Goal: Manage account settings

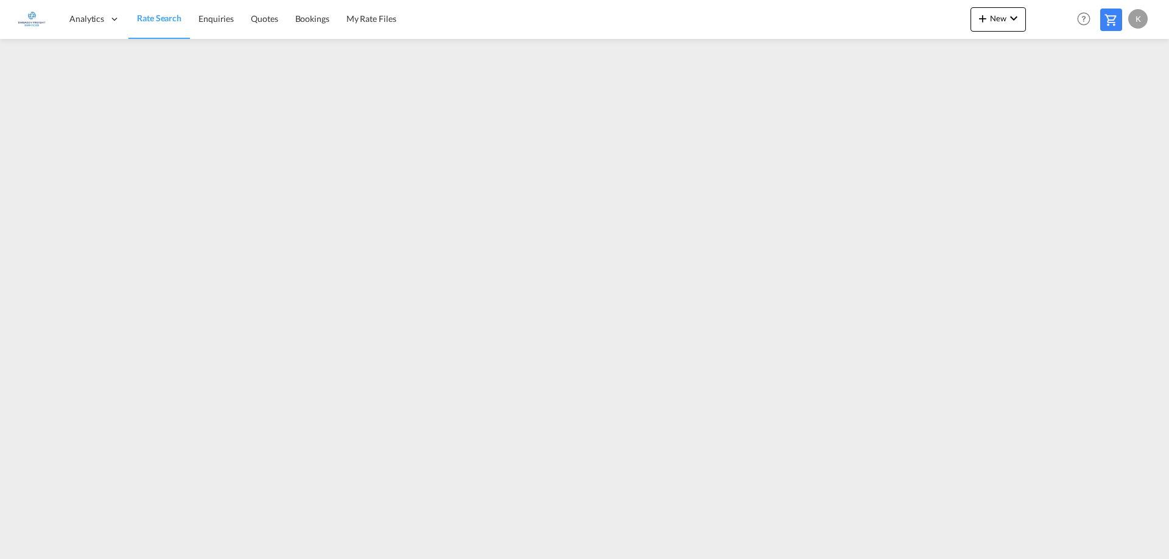
click at [22, 21] on img at bounding box center [31, 18] width 27 height 27
click at [37, 21] on img at bounding box center [31, 18] width 27 height 27
click at [1144, 15] on div "K" at bounding box center [1137, 18] width 19 height 19
click at [1130, 51] on button "My Profile" at bounding box center [1123, 53] width 79 height 24
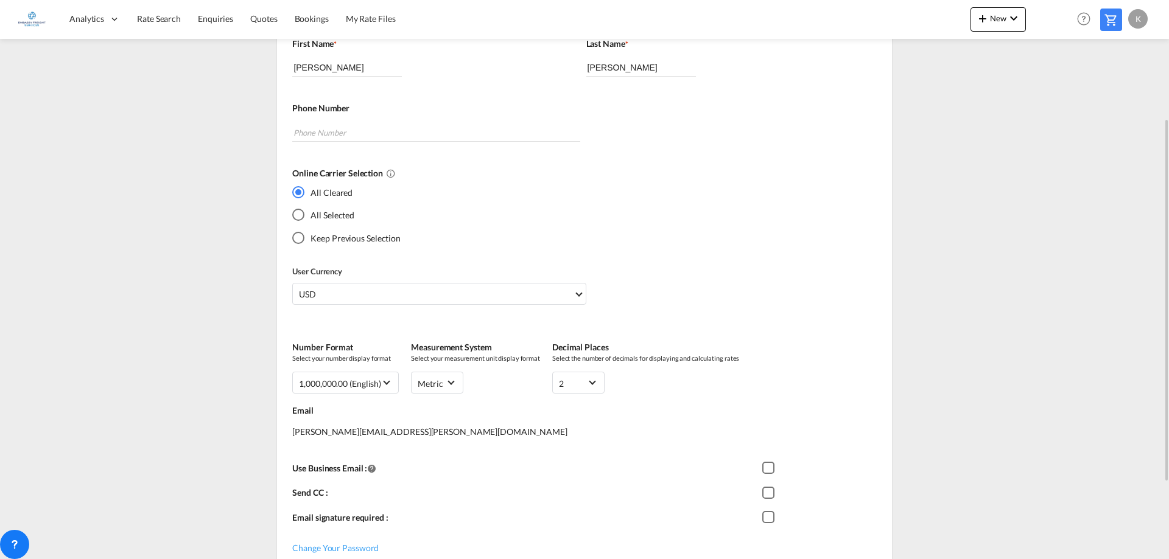
scroll to position [299, 0]
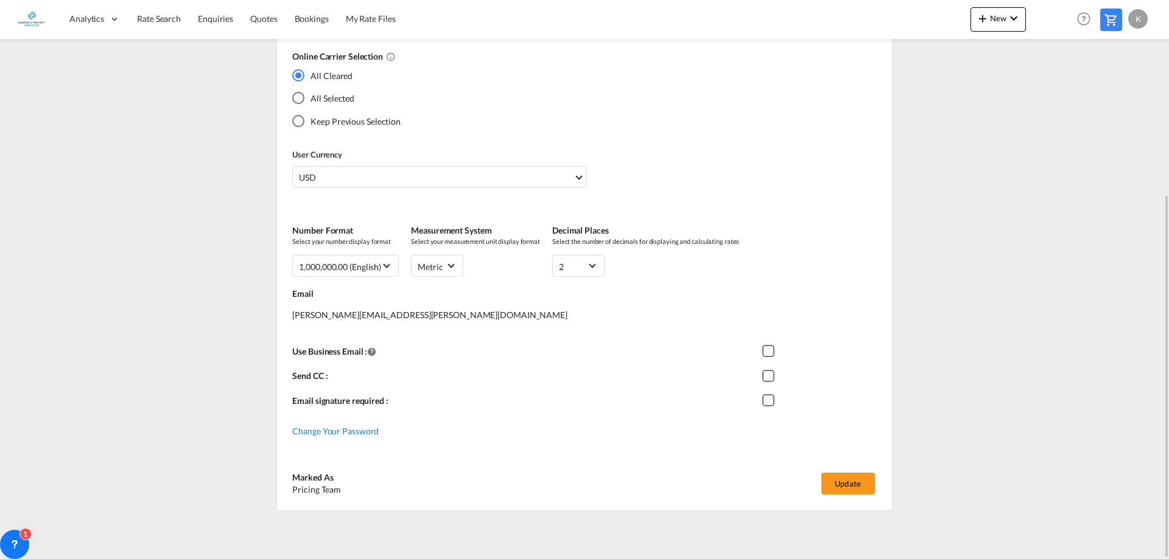
click at [363, 434] on span "Change Your Password" at bounding box center [335, 431] width 86 height 10
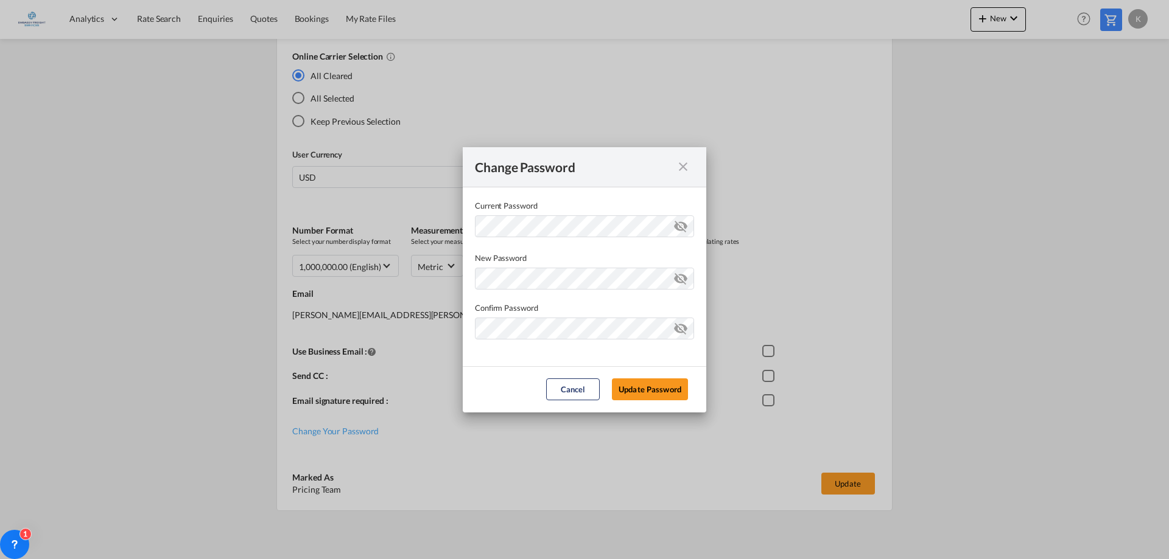
click at [687, 167] on md-icon "icon-close fg-AAA8AD cursor" at bounding box center [683, 166] width 15 height 15
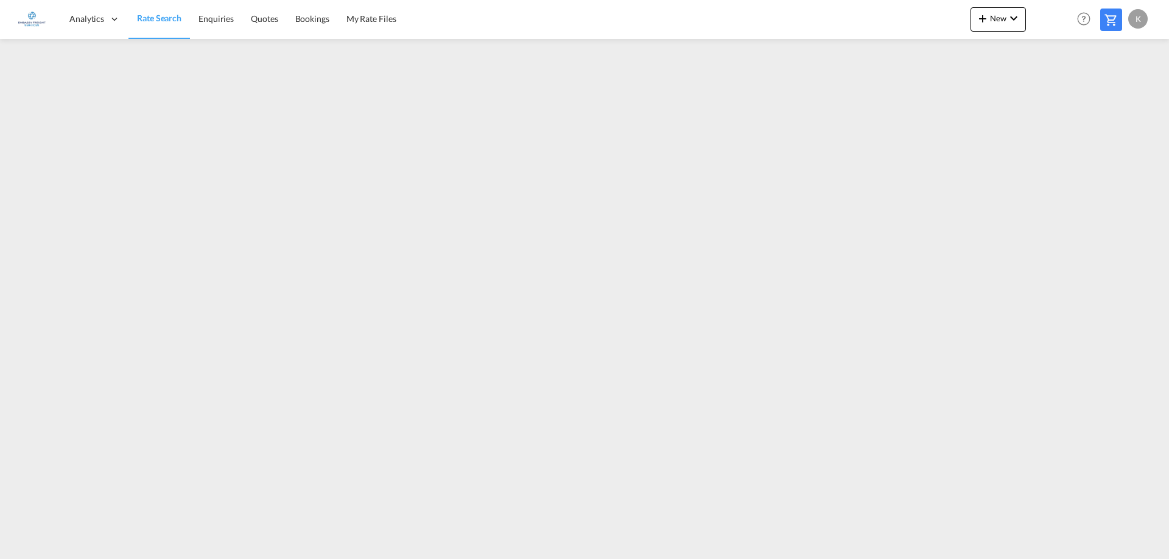
click at [1140, 20] on div "K" at bounding box center [1137, 18] width 19 height 19
click at [1140, 48] on button "My Profile" at bounding box center [1123, 53] width 79 height 24
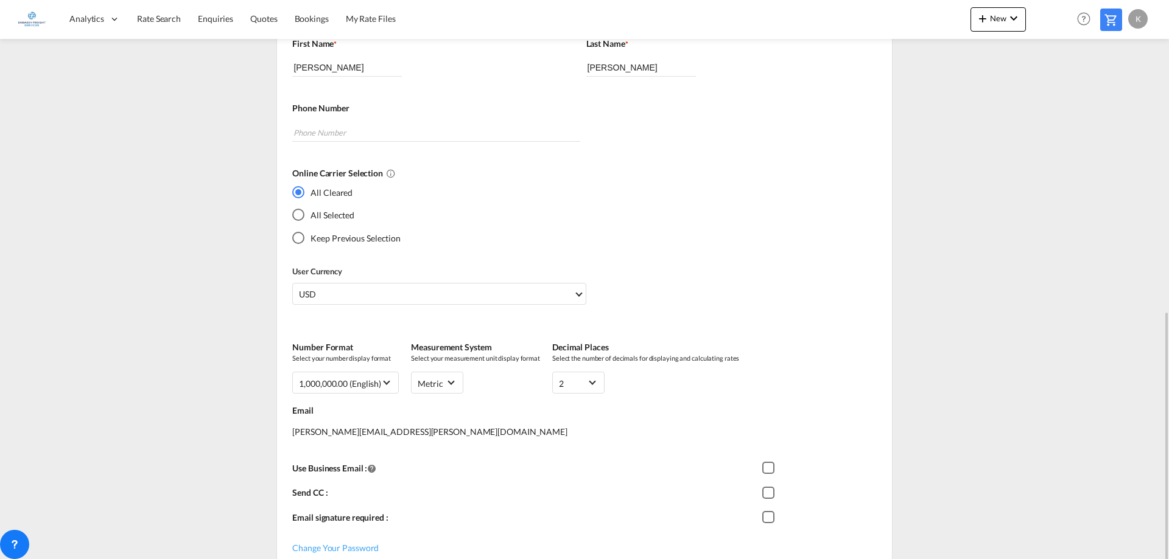
scroll to position [299, 0]
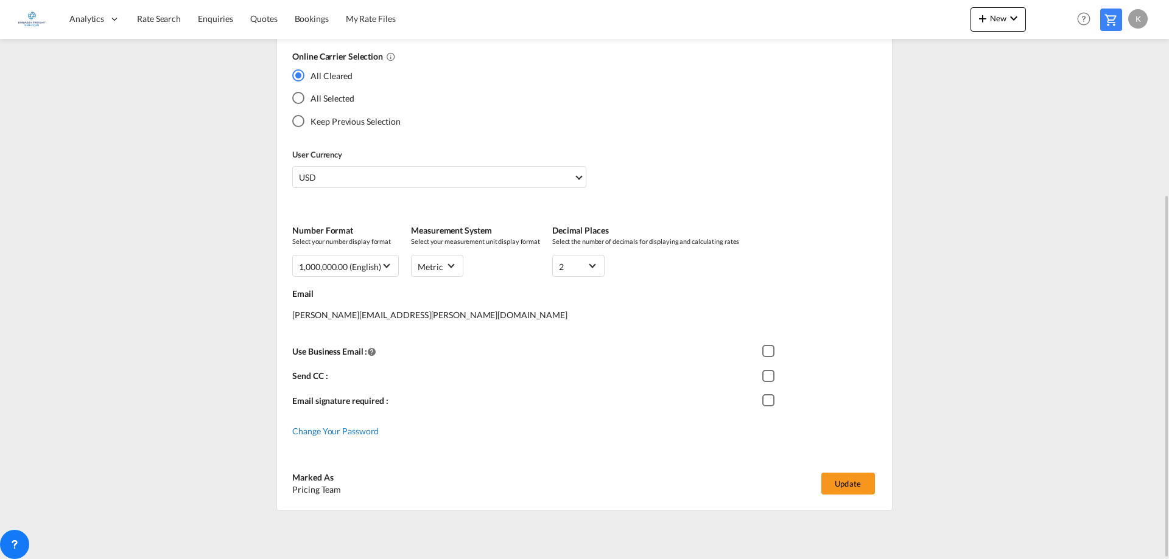
click at [345, 436] on span "Change Your Password" at bounding box center [335, 431] width 86 height 10
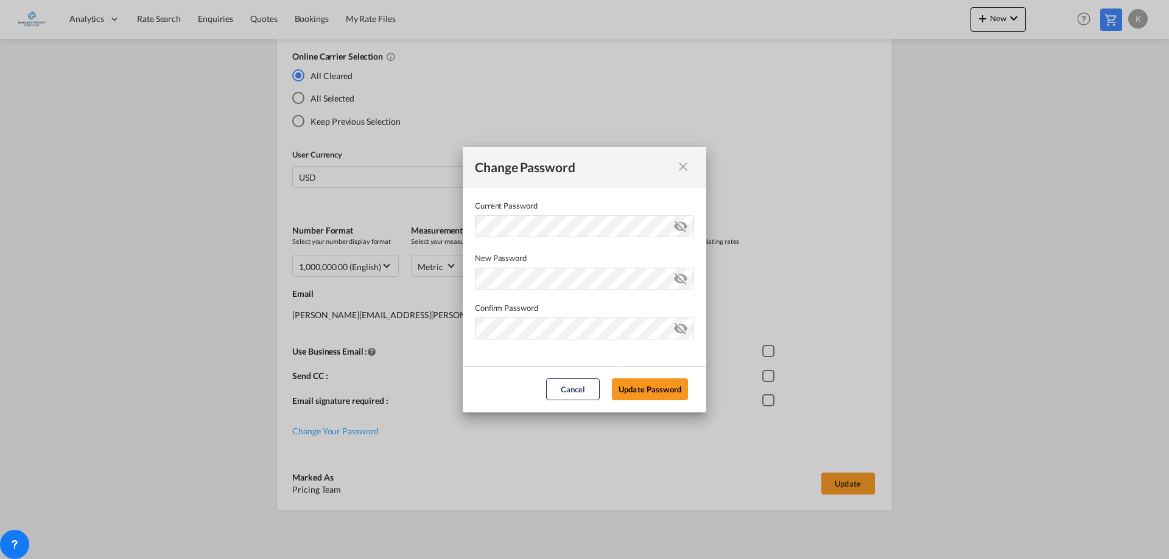
click at [682, 225] on md-icon "icon-eye-off" at bounding box center [680, 224] width 15 height 15
click at [683, 168] on md-icon "icon-close fg-AAA8AD cursor" at bounding box center [683, 166] width 15 height 15
